Goal: Transaction & Acquisition: Obtain resource

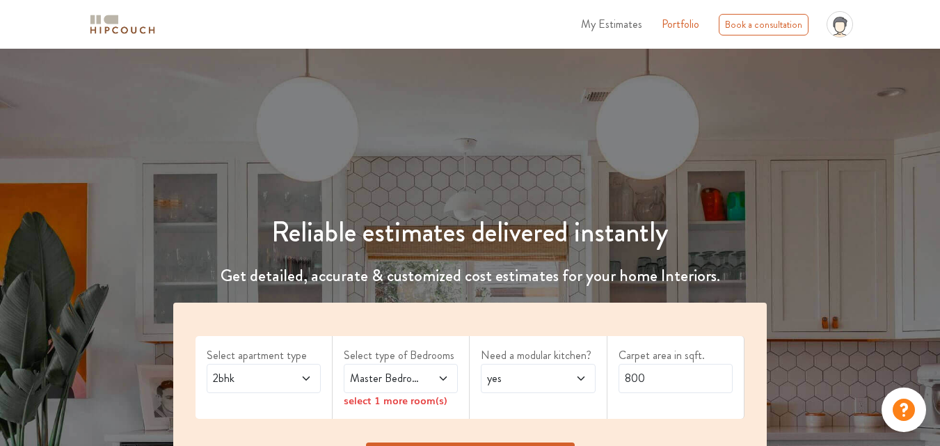
scroll to position [209, 0]
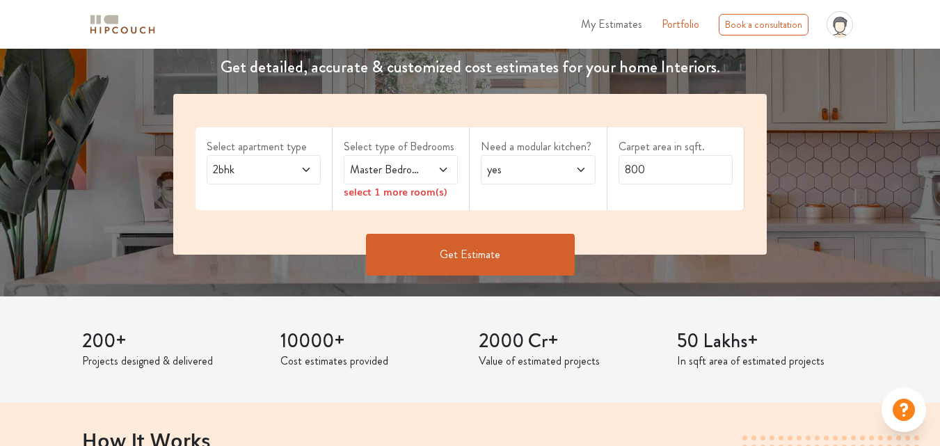
click at [264, 166] on span "2bhk" at bounding box center [248, 169] width 77 height 17
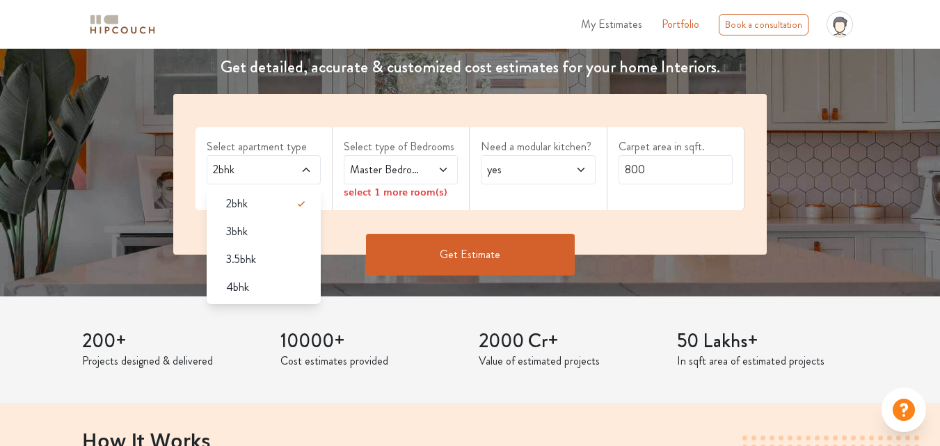
click at [516, 258] on button "Get Estimate" at bounding box center [470, 255] width 209 height 42
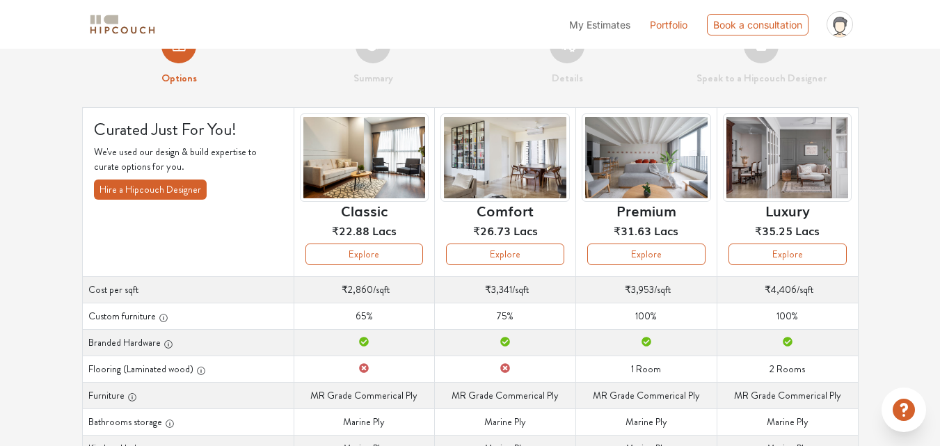
scroll to position [3, 0]
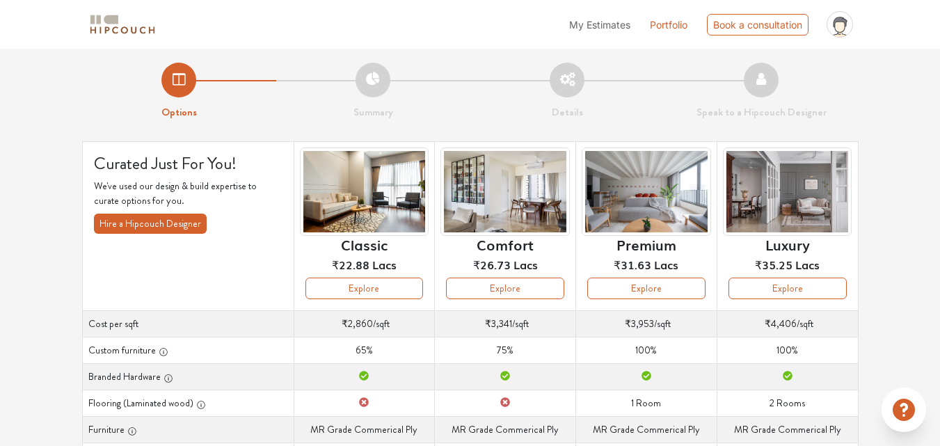
click at [525, 272] on span "Lacs" at bounding box center [526, 264] width 24 height 17
click at [521, 279] on button "Explore" at bounding box center [505, 289] width 118 height 22
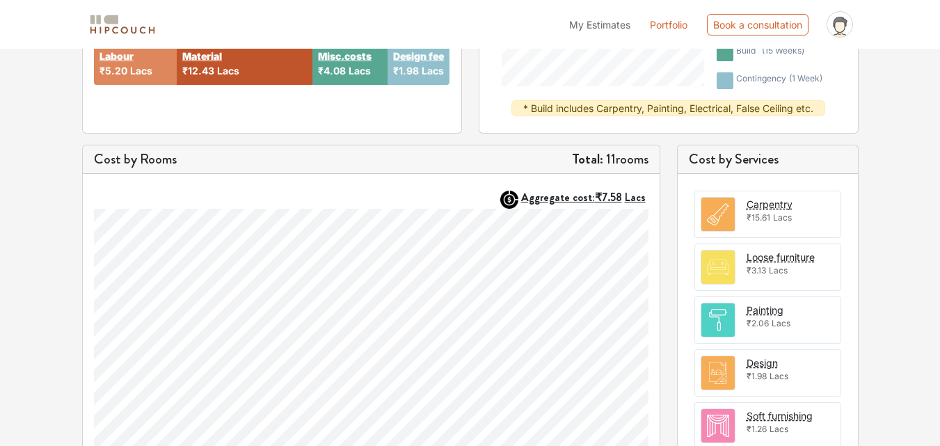
scroll to position [307, 0]
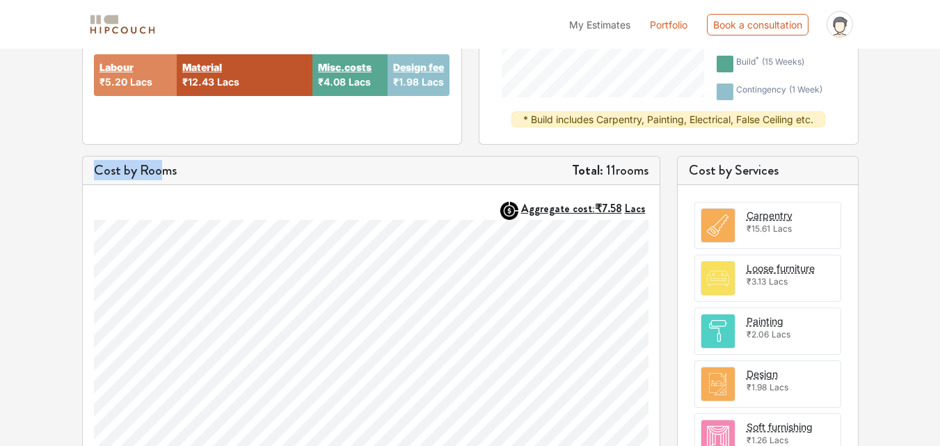
drag, startPoint x: 100, startPoint y: 171, endPoint x: 163, endPoint y: 175, distance: 62.8
click at [163, 175] on div "Cost by Rooms Total: 11 rooms" at bounding box center [371, 171] width 577 height 29
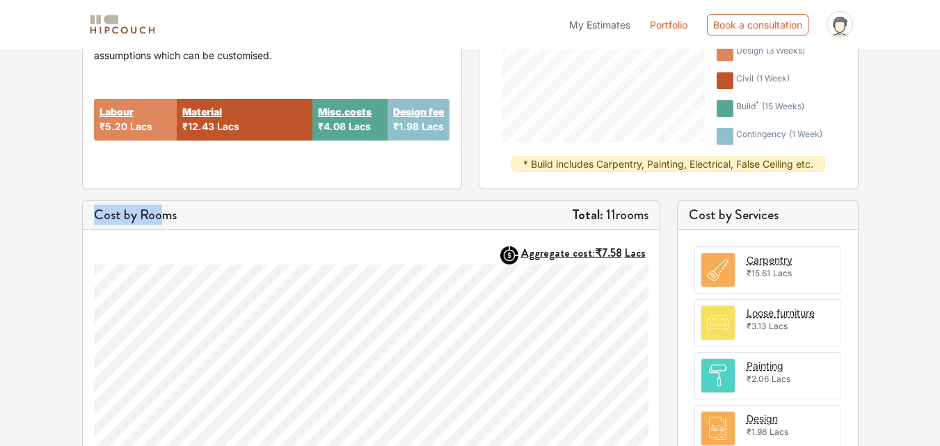
scroll to position [237, 0]
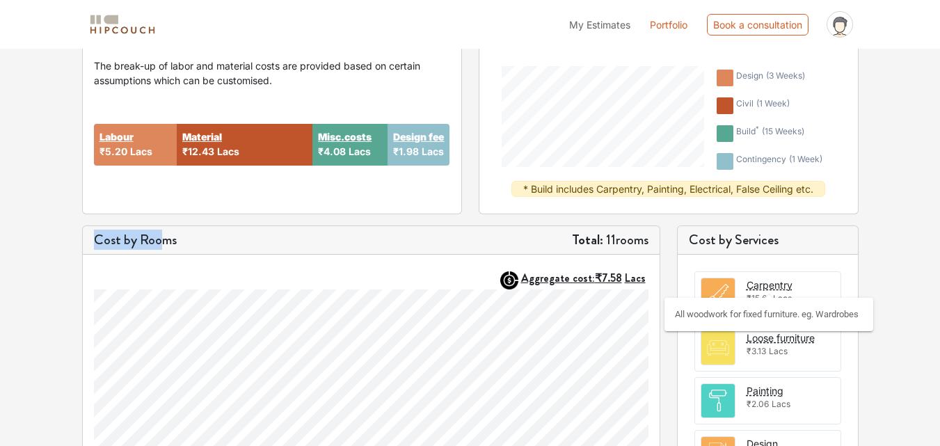
click at [762, 287] on div "Carpentry" at bounding box center [770, 285] width 46 height 15
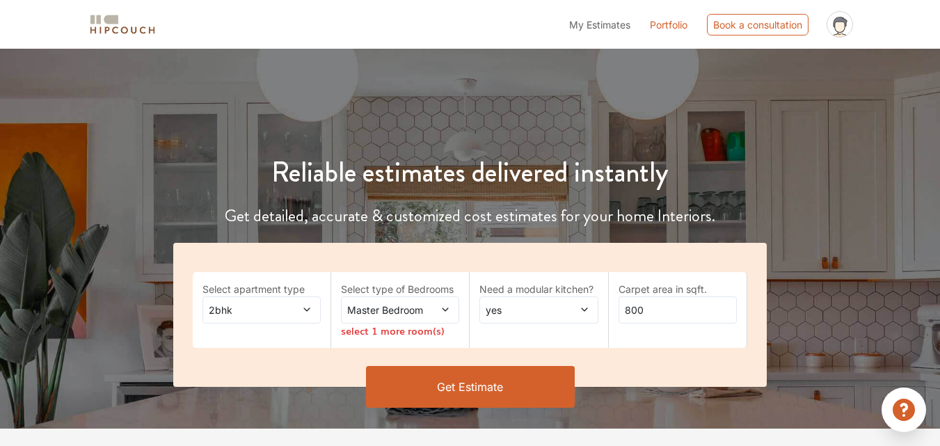
scroll to position [142, 0]
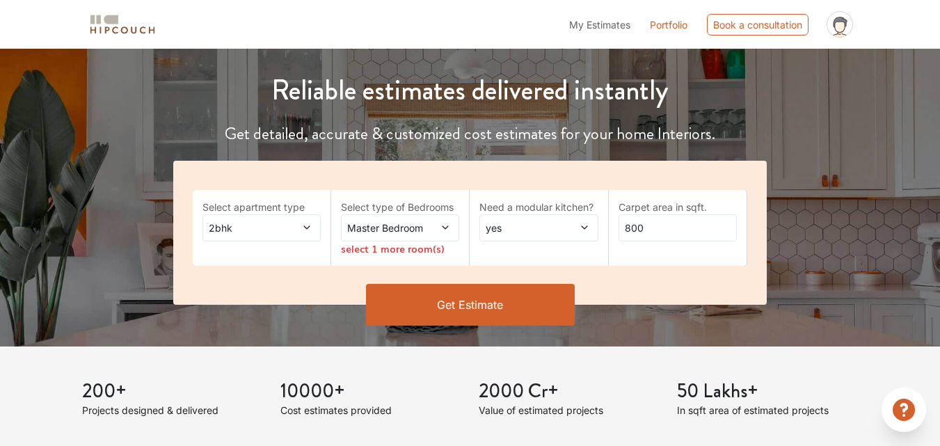
click at [403, 219] on div "Master Bedroom" at bounding box center [400, 227] width 118 height 27
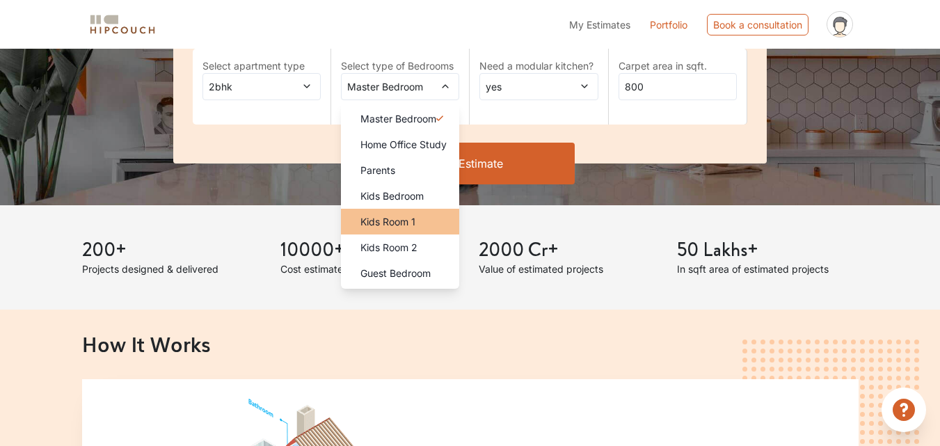
scroll to position [281, 0]
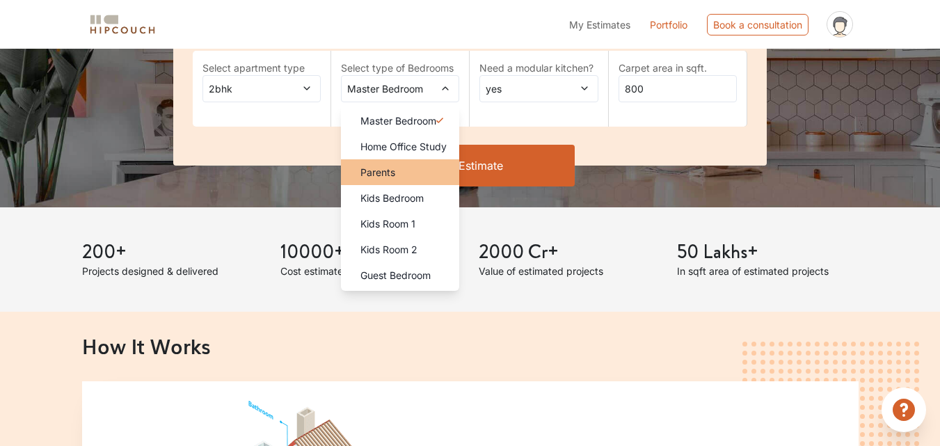
click at [407, 160] on li "Parents" at bounding box center [400, 172] width 118 height 26
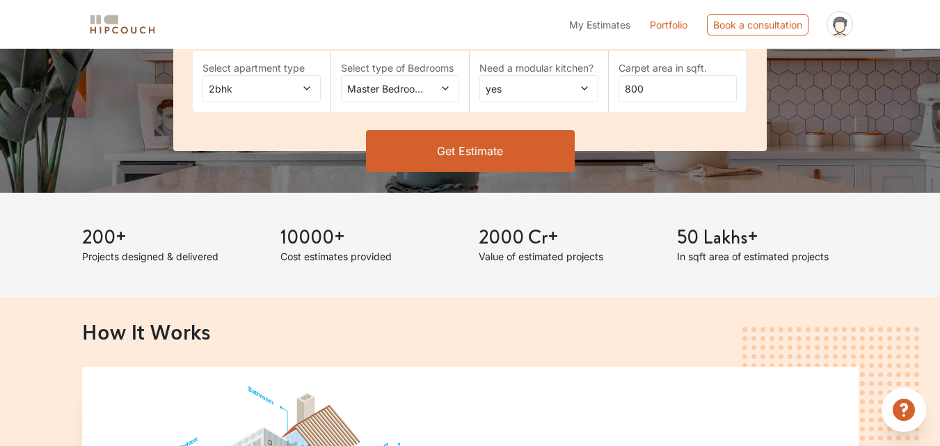
click at [440, 86] on span at bounding box center [438, 88] width 26 height 15
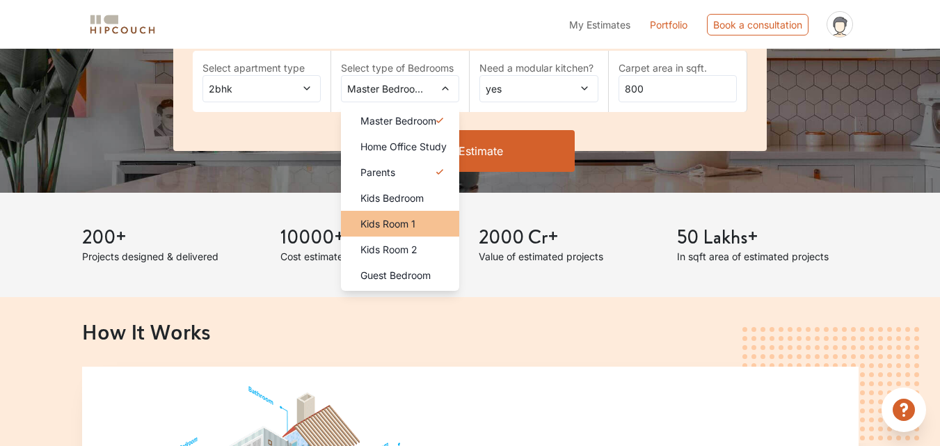
click at [414, 219] on span "Kids Room 1" at bounding box center [388, 223] width 55 height 15
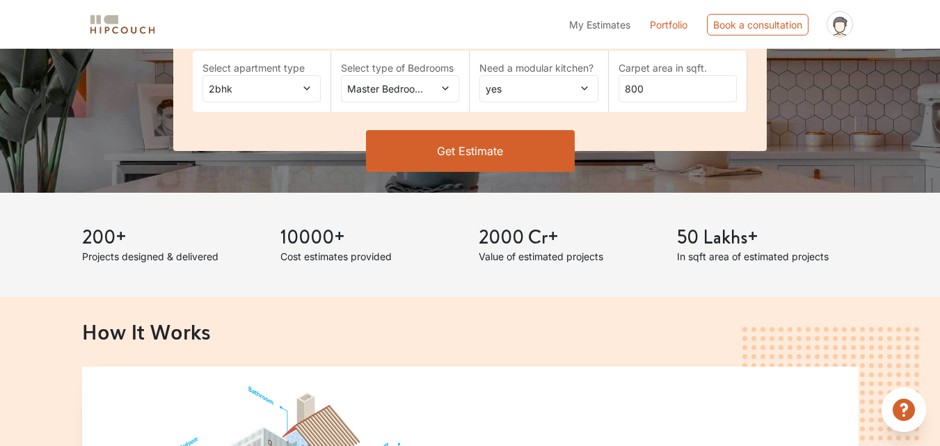
click at [436, 84] on span at bounding box center [438, 88] width 26 height 15
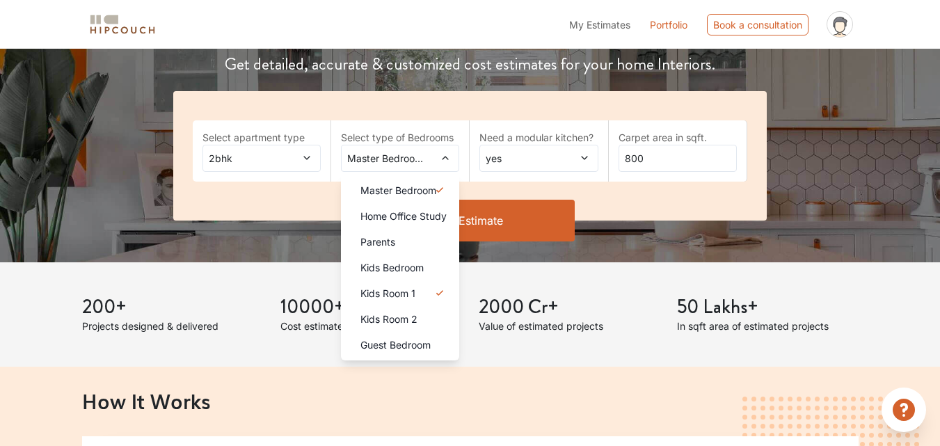
scroll to position [3, 0]
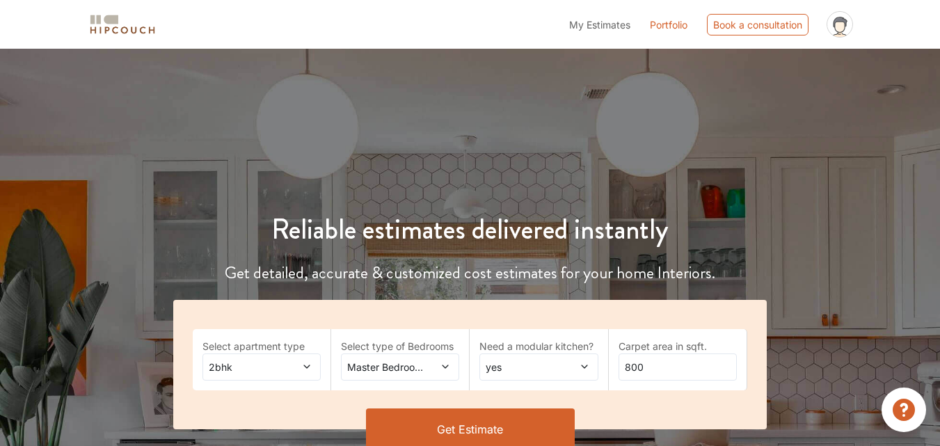
click at [425, 357] on div "Master Bedroom,Kids Room 1" at bounding box center [400, 367] width 118 height 27
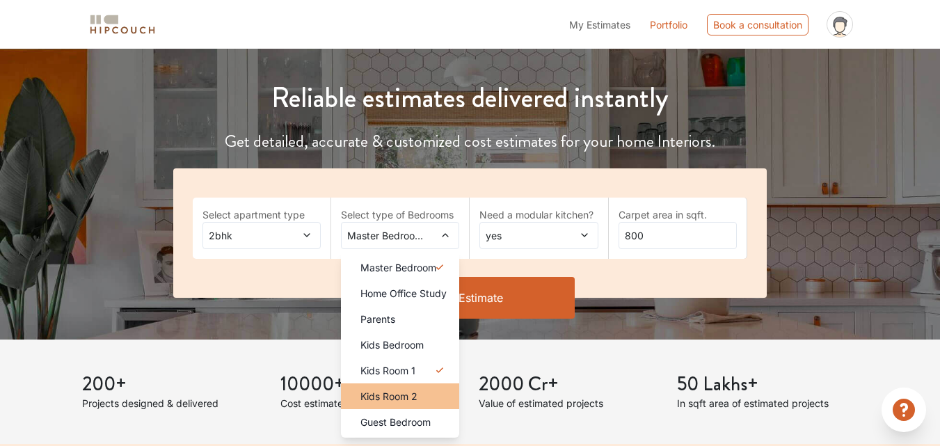
scroll to position [142, 0]
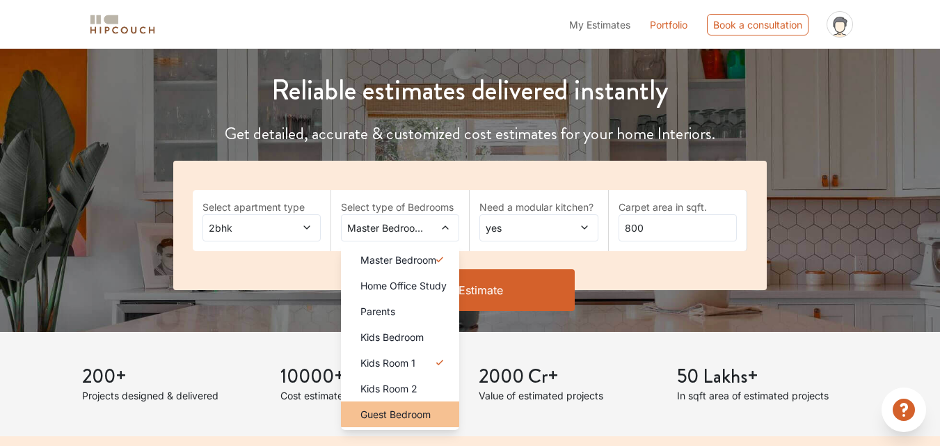
click at [423, 404] on li "Guest Bedroom" at bounding box center [400, 415] width 118 height 26
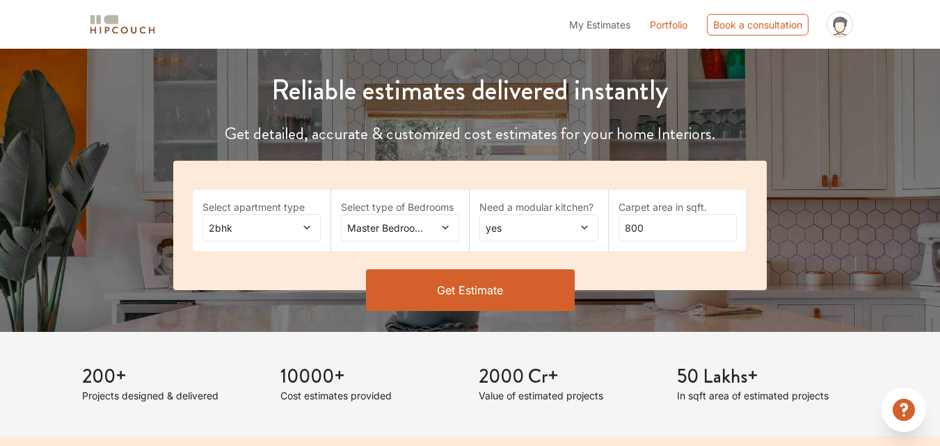
click at [415, 230] on span "Master Bedroom,Guest Bedroom" at bounding box center [384, 228] width 79 height 15
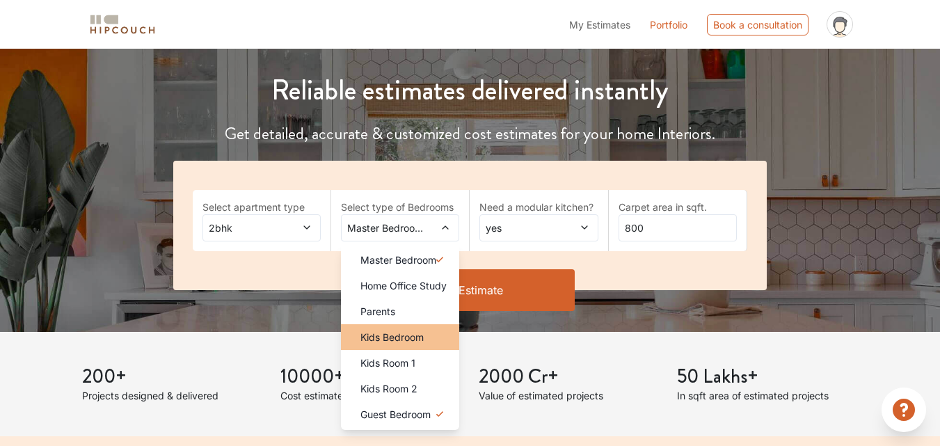
click at [411, 336] on span "Kids Bedroom" at bounding box center [392, 337] width 63 height 15
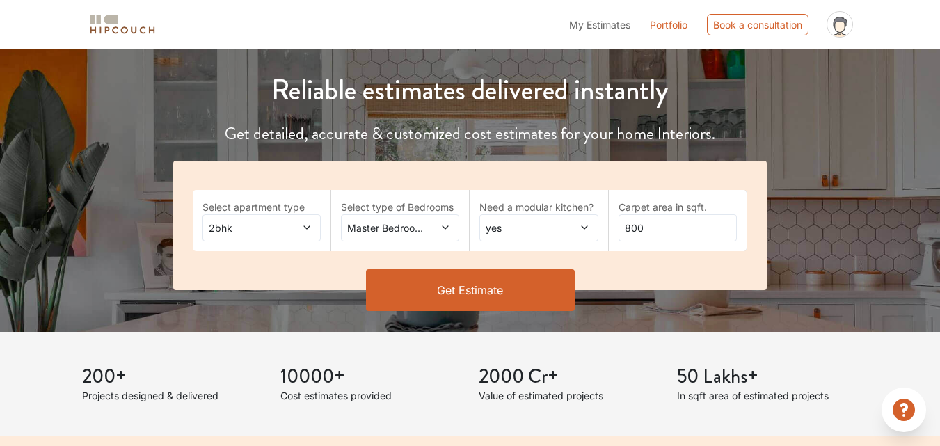
click at [435, 236] on div "Master Bedroom,Kids Bedroom" at bounding box center [400, 227] width 118 height 27
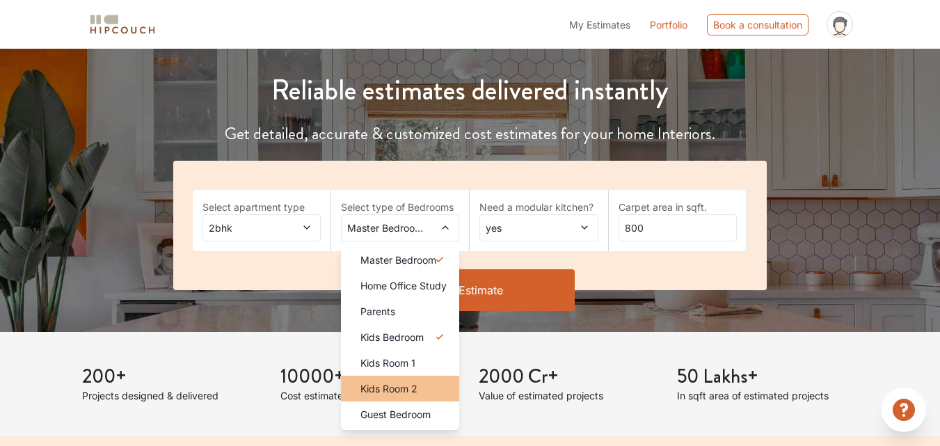
click at [428, 386] on div "Kids Room 2" at bounding box center [404, 388] width 110 height 15
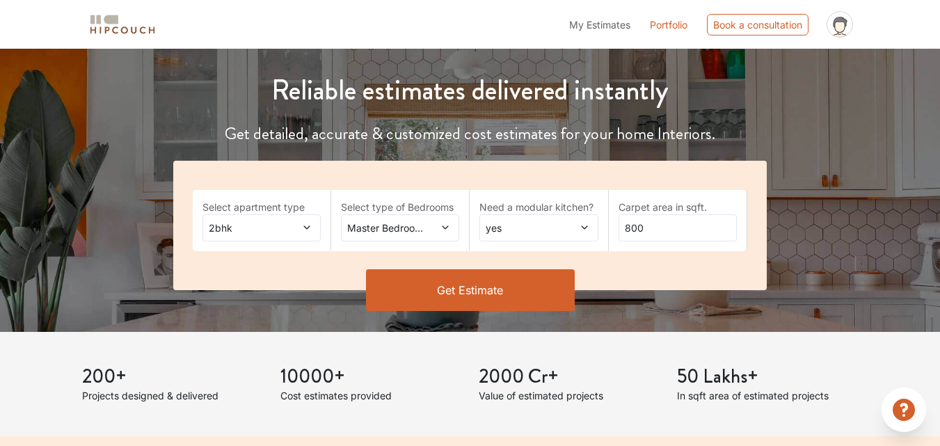
click at [515, 290] on button "Get Estimate" at bounding box center [470, 290] width 209 height 42
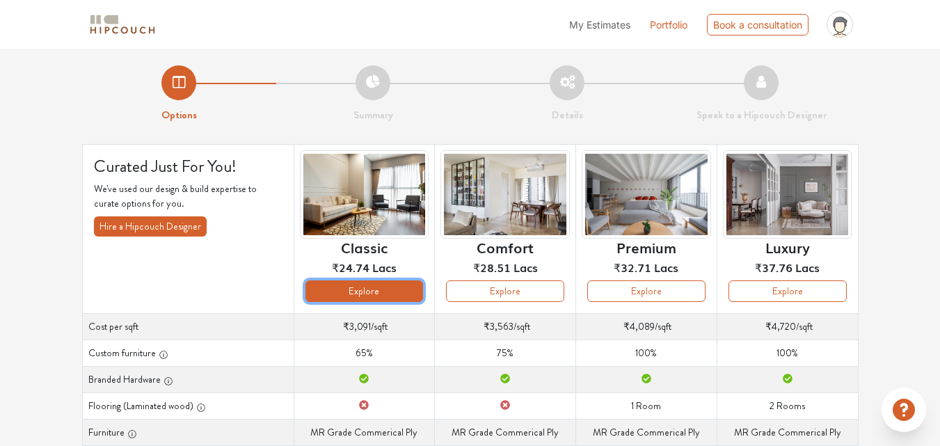
click at [368, 294] on button "Explore" at bounding box center [365, 292] width 118 height 22
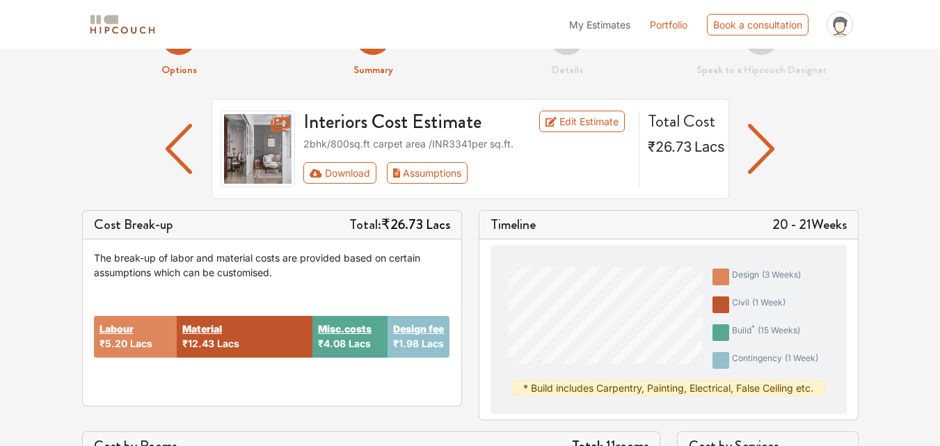
scroll to position [70, 0]
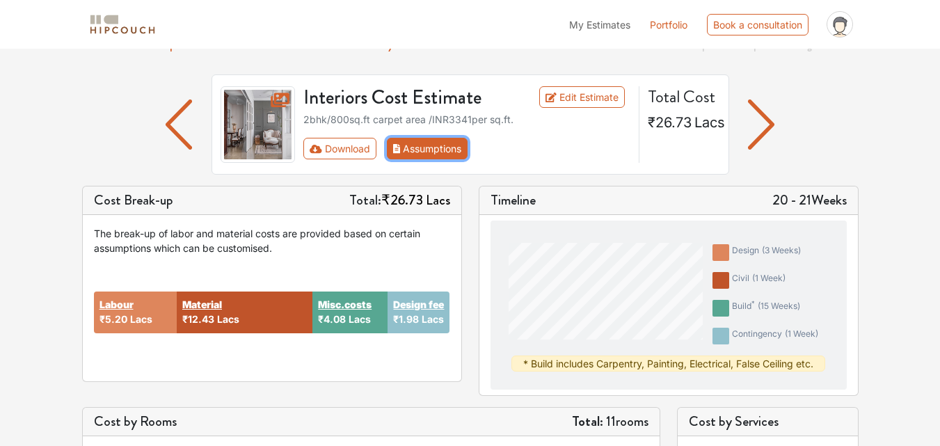
click at [456, 144] on button "Assumptions" at bounding box center [427, 149] width 81 height 22
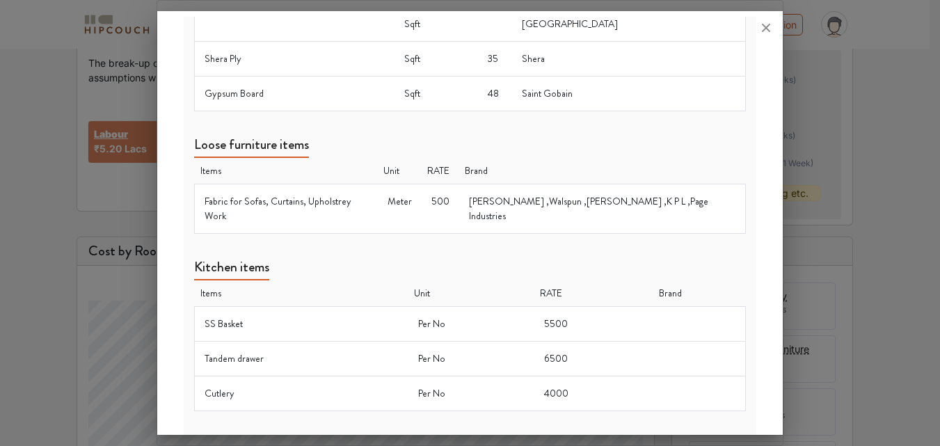
scroll to position [278, 0]
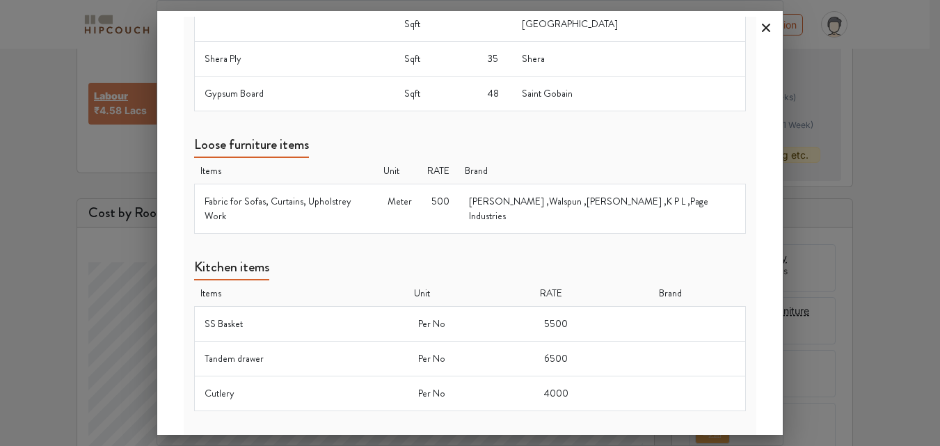
click at [756, 27] on icon at bounding box center [766, 28] width 22 height 22
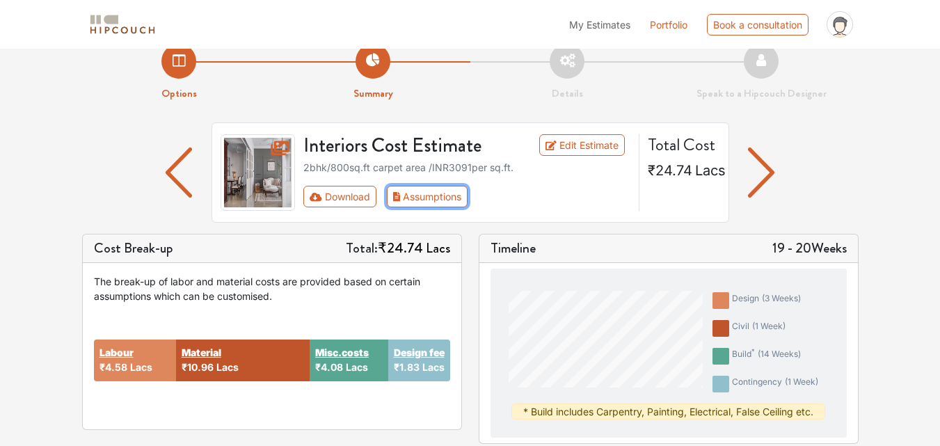
scroll to position [0, 0]
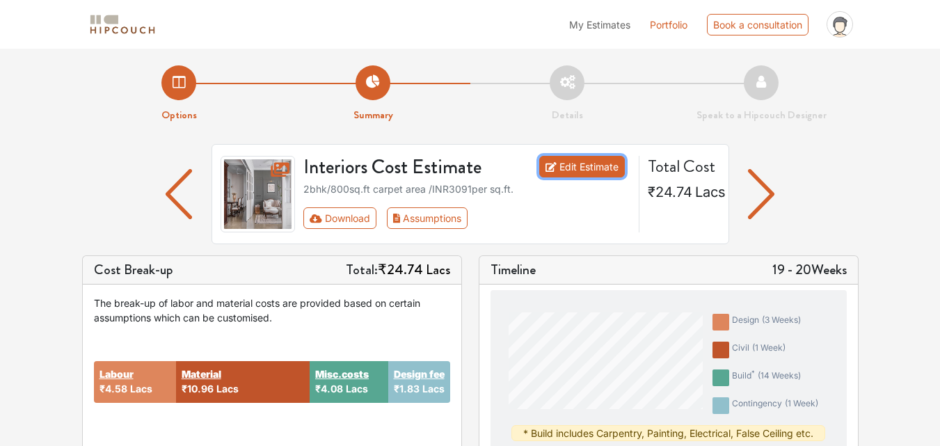
click at [585, 170] on link "Edit Estimate" at bounding box center [582, 167] width 86 height 22
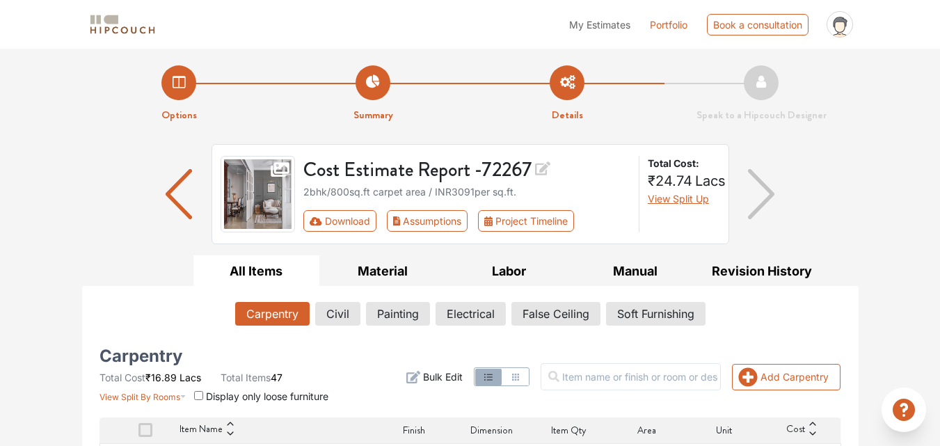
scroll to position [278, 0]
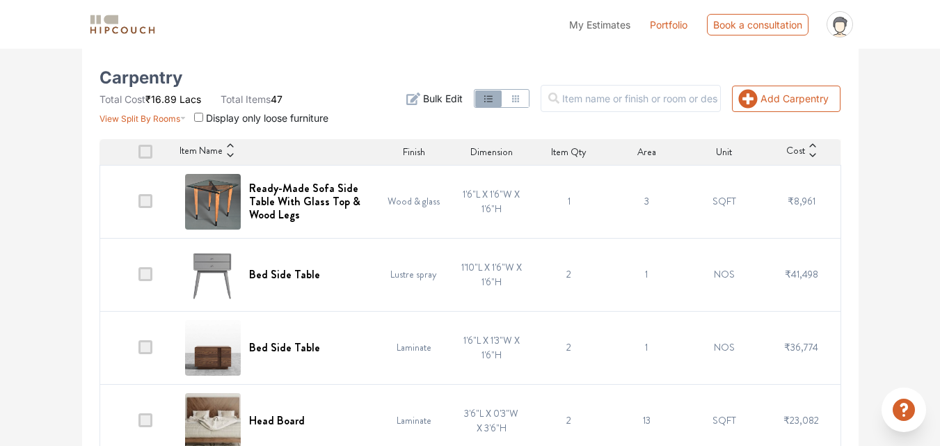
click at [134, 213] on td at bounding box center [138, 201] width 77 height 73
click at [143, 203] on span at bounding box center [146, 201] width 14 height 14
click at [139, 205] on input "checkbox" at bounding box center [139, 205] width 0 height 0
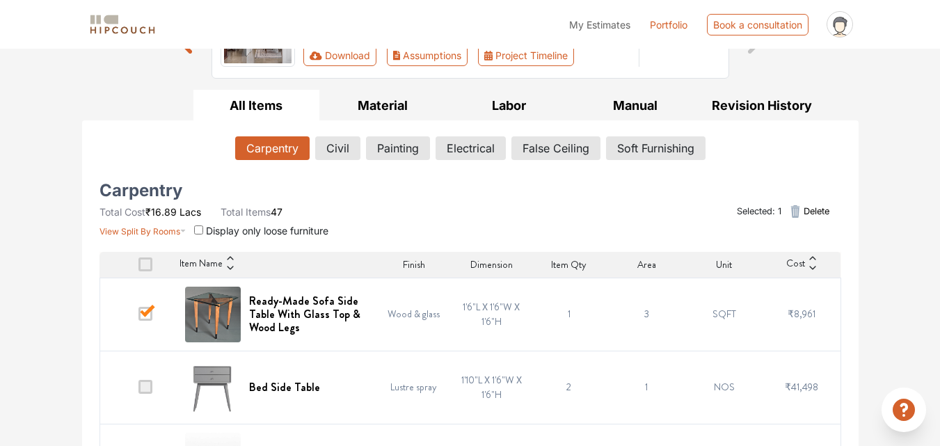
scroll to position [139, 0]
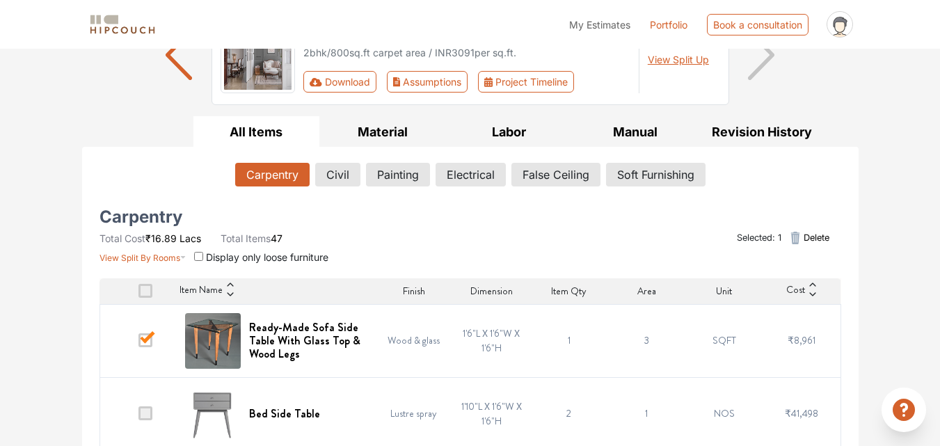
click at [145, 338] on span at bounding box center [146, 340] width 14 height 14
click at [139, 344] on input "checkbox" at bounding box center [139, 344] width 0 height 0
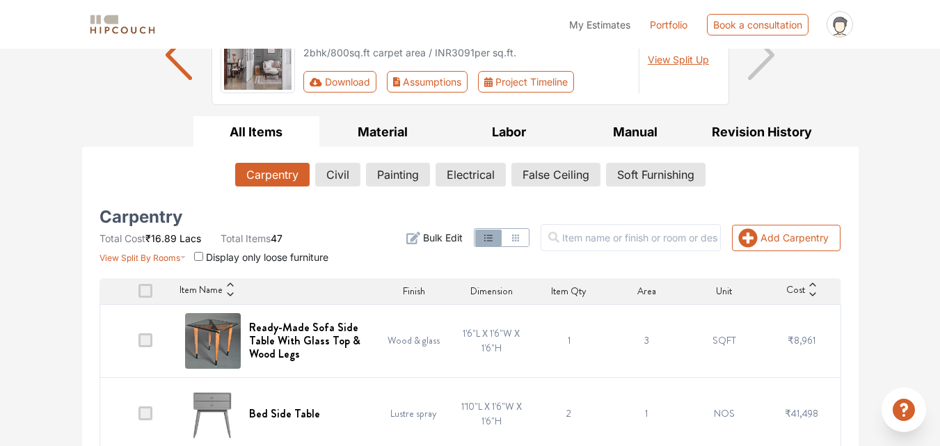
click at [428, 324] on td "Wood & glass" at bounding box center [413, 340] width 77 height 73
click at [420, 238] on icon "button" at bounding box center [414, 238] width 14 height 13
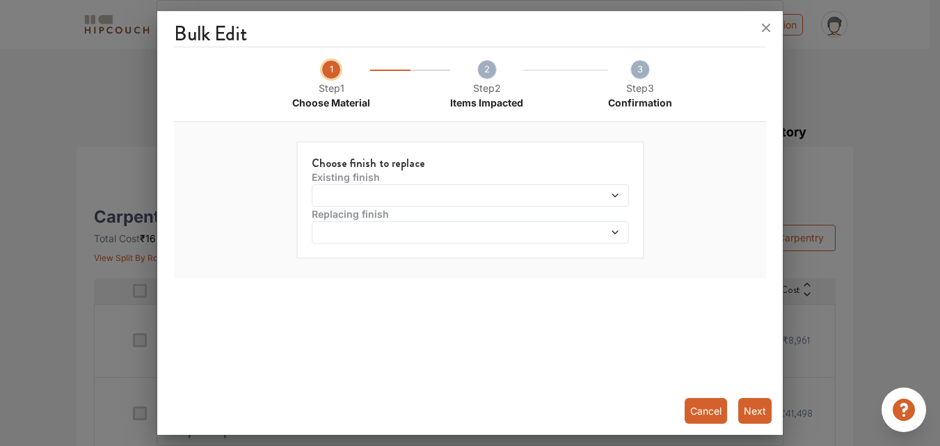
click at [422, 207] on div "Replacing finish" at bounding box center [470, 225] width 317 height 37
click at [420, 198] on span at bounding box center [429, 196] width 229 height 10
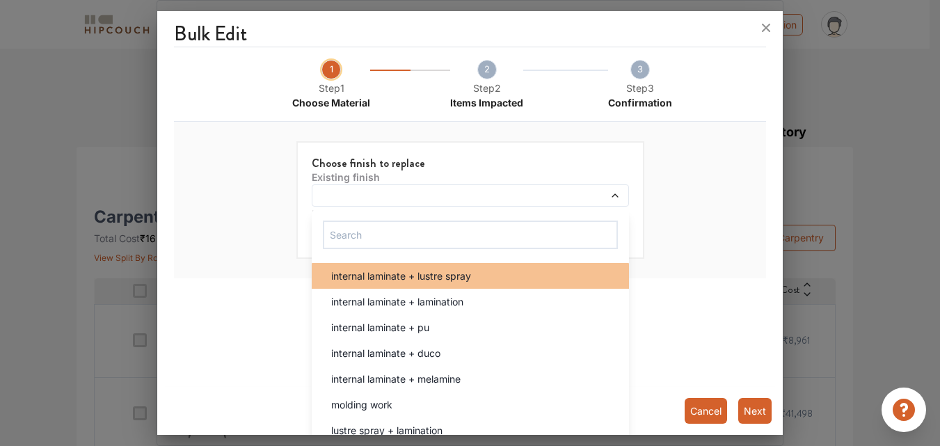
click at [394, 285] on li "internal laminate + lustre spray" at bounding box center [470, 276] width 317 height 26
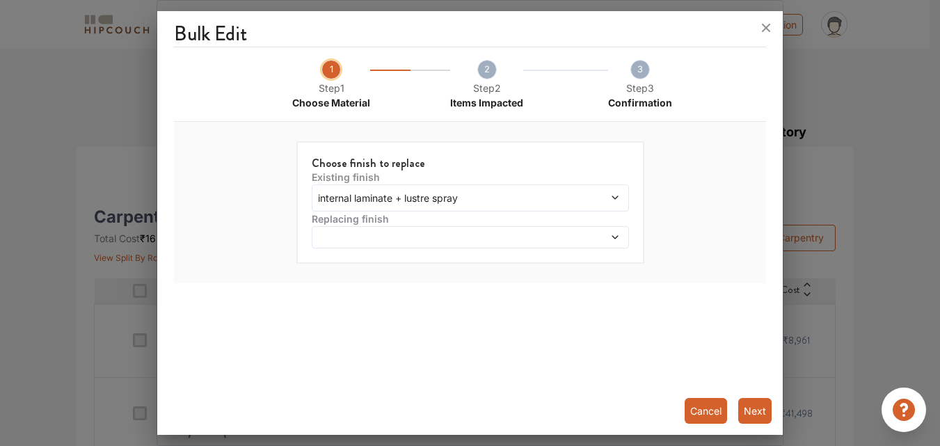
click at [400, 234] on span at bounding box center [429, 237] width 229 height 10
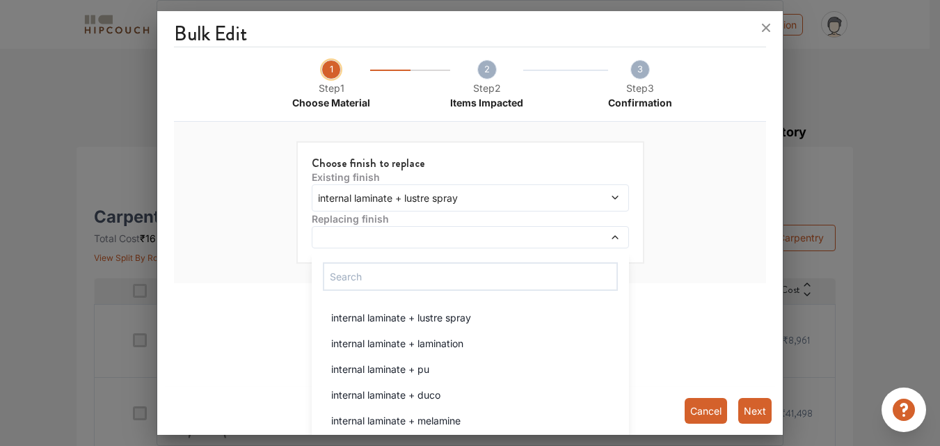
click at [390, 297] on div "internal laminate + lustre spray internal laminate + lamination internal lamina…" at bounding box center [470, 388] width 317 height 274
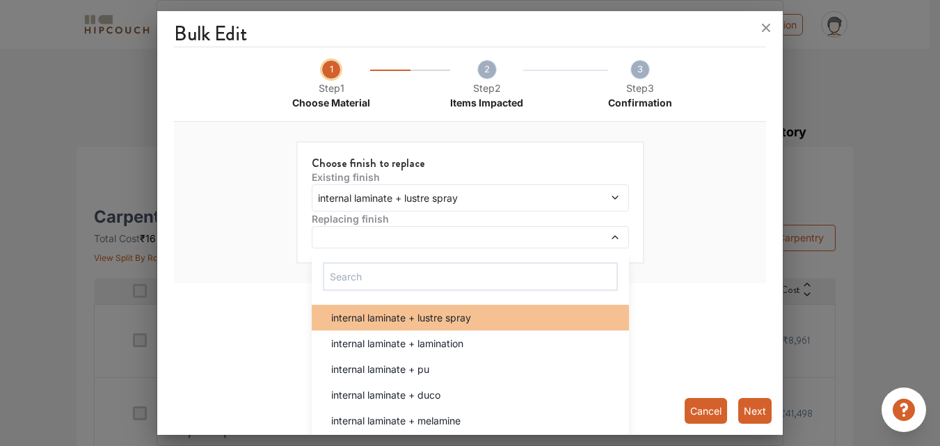
click at [391, 312] on span "internal laminate + lustre spray" at bounding box center [401, 317] width 140 height 15
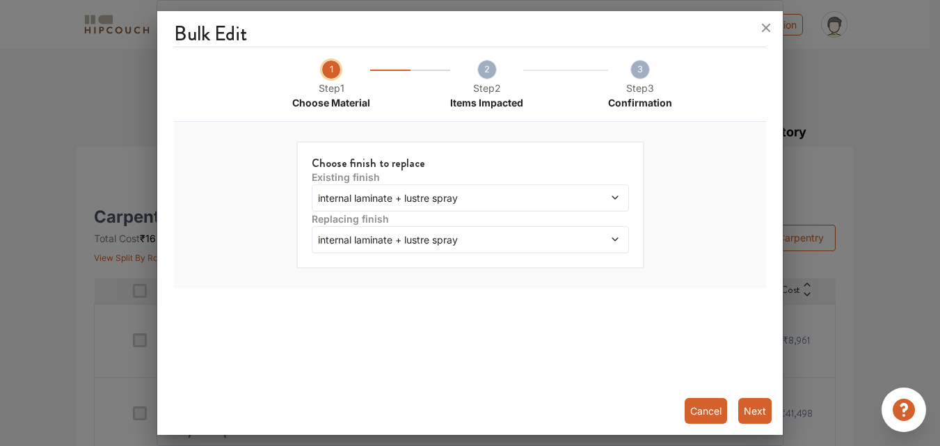
click at [753, 416] on button "Next" at bounding box center [755, 411] width 33 height 26
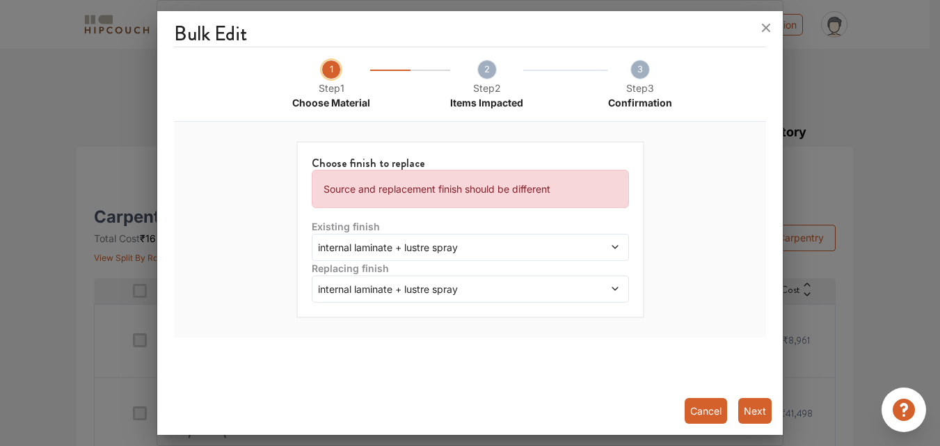
click at [410, 295] on span "internal laminate + lustre spray" at bounding box center [429, 289] width 229 height 15
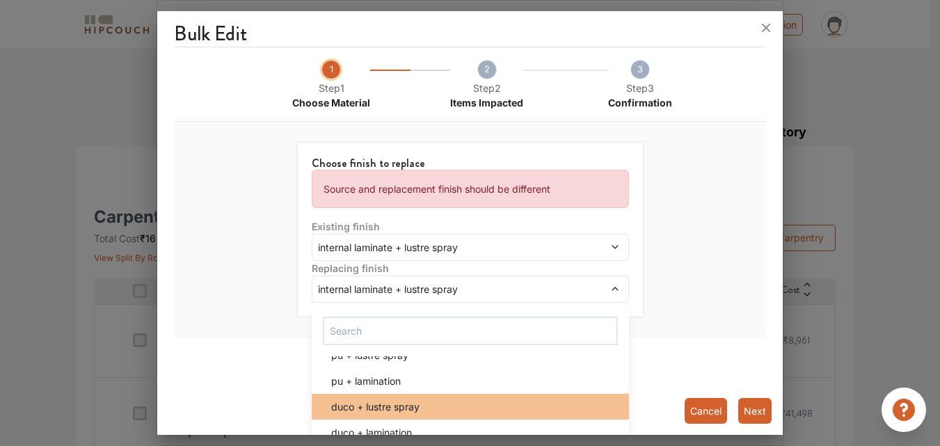
scroll to position [209, 0]
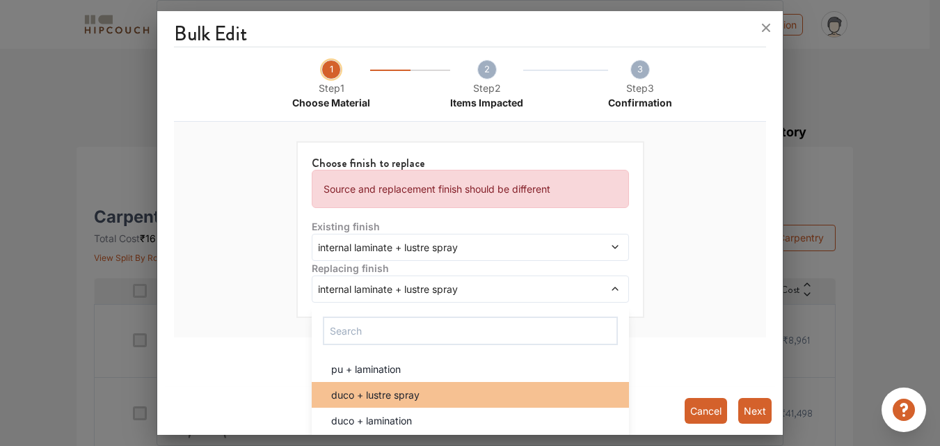
click at [412, 388] on span "duco + lustre spray" at bounding box center [375, 395] width 88 height 15
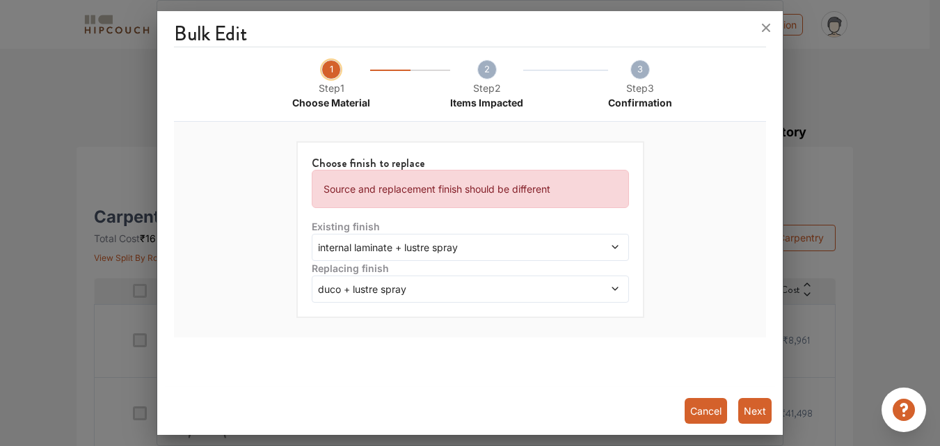
click at [741, 404] on button "Next" at bounding box center [755, 411] width 33 height 26
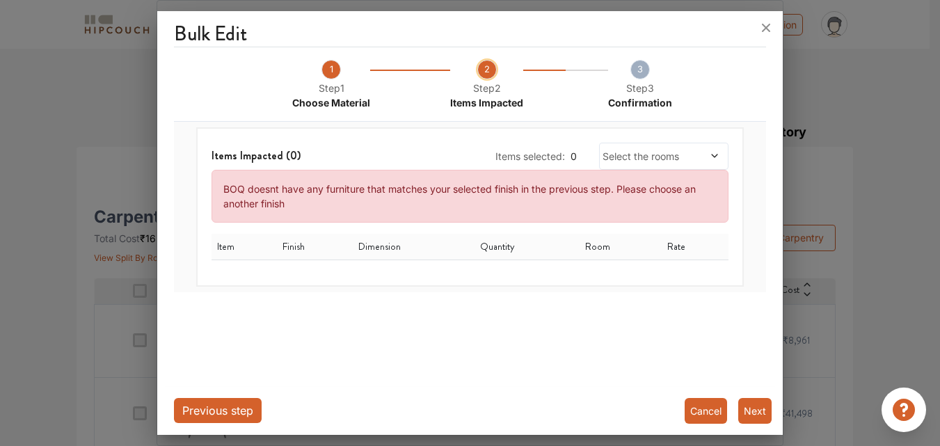
click at [778, 405] on footer "Previous step Cancel Next" at bounding box center [470, 411] width 626 height 48
click at [693, 149] on span at bounding box center [705, 156] width 29 height 15
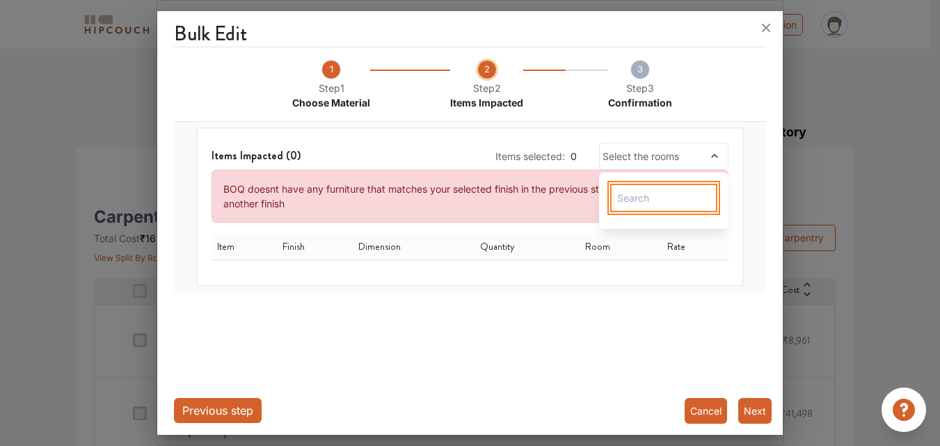
click at [665, 207] on input "text" at bounding box center [663, 198] width 107 height 29
type input "2"
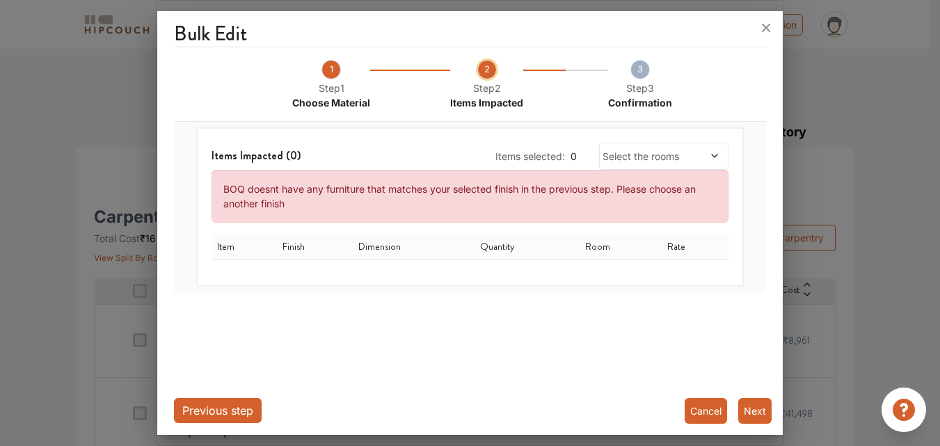
click at [625, 276] on div "Items Impacted ( 0 ) Items selected: 0 Select the rooms BOQ doesnt have any fur…" at bounding box center [470, 206] width 548 height 159
click at [749, 419] on button "Next" at bounding box center [755, 411] width 33 height 26
click at [771, 26] on icon at bounding box center [766, 28] width 22 height 22
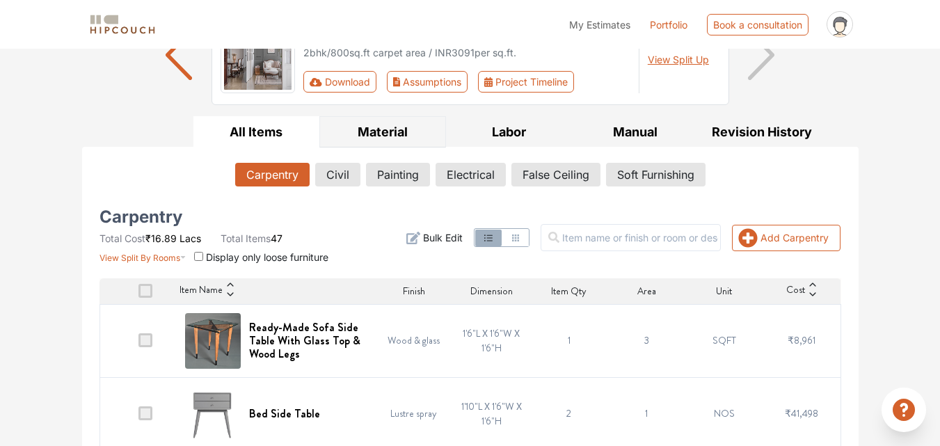
click at [378, 143] on button "Material" at bounding box center [383, 131] width 127 height 31
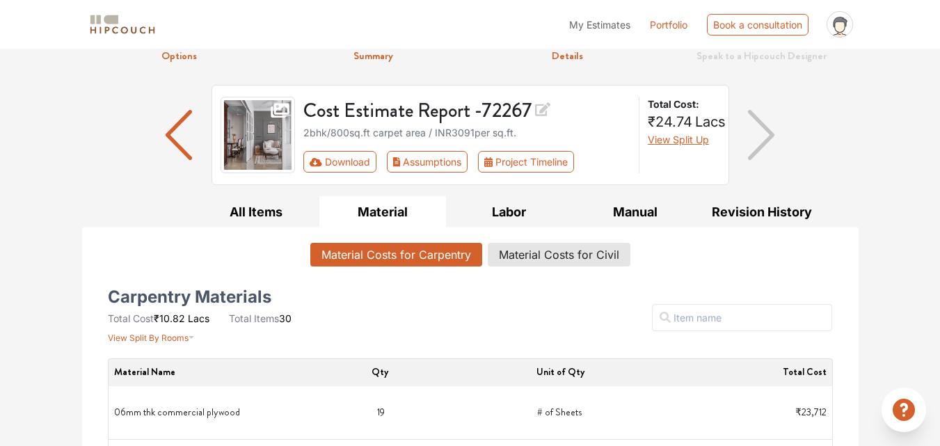
scroll to position [0, 0]
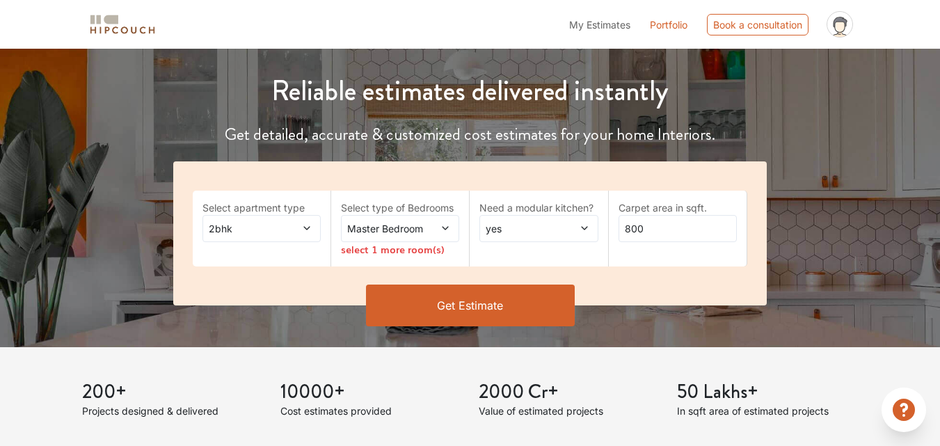
scroll to position [142, 0]
